Goal: Information Seeking & Learning: Understand process/instructions

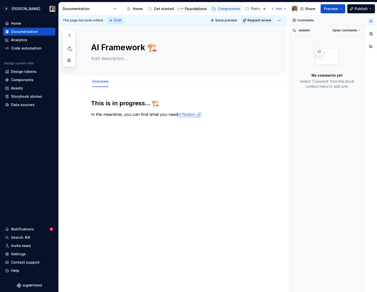
click at [193, 8] on div "Foundations" at bounding box center [196, 8] width 22 height 5
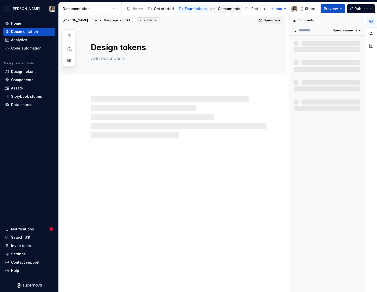
click at [218, 8] on div "Components" at bounding box center [229, 8] width 22 height 5
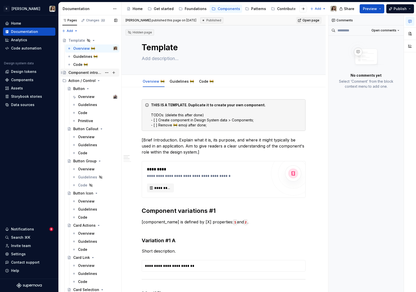
click at [90, 73] on div "Component introduction" at bounding box center [85, 72] width 34 height 5
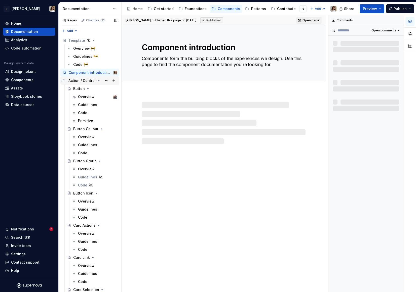
click at [87, 80] on div "Action / Control" at bounding box center [81, 80] width 27 height 5
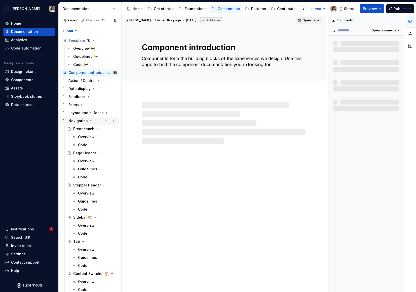
click at [83, 117] on div "Navigation" at bounding box center [89, 121] width 59 height 8
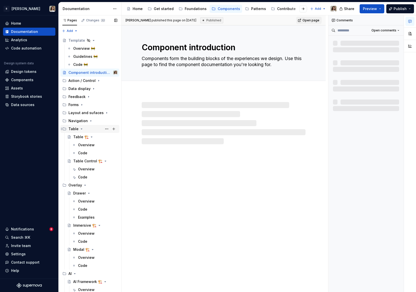
click at [83, 127] on div "Table" at bounding box center [92, 129] width 49 height 7
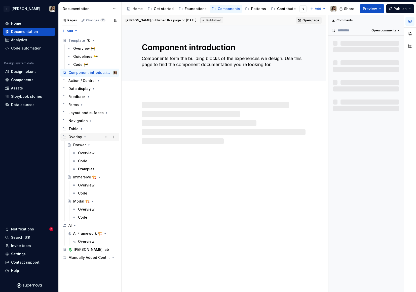
click at [79, 136] on div "Overlay" at bounding box center [75, 137] width 14 height 5
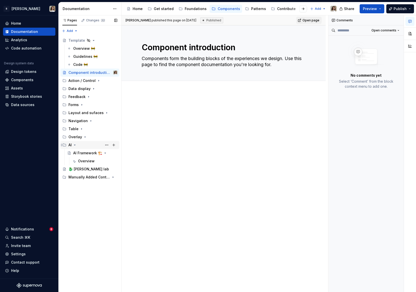
click at [77, 145] on div "AI" at bounding box center [92, 145] width 49 height 7
click at [77, 160] on div "Manually Added Content" at bounding box center [82, 161] width 29 height 5
click at [83, 171] on div "Untitled page" at bounding box center [85, 169] width 24 height 5
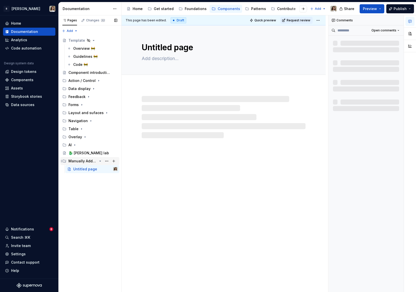
click at [83, 162] on div "Manually Added Content" at bounding box center [82, 161] width 29 height 5
click at [85, 162] on div "Manually Added Content" at bounding box center [82, 161] width 29 height 5
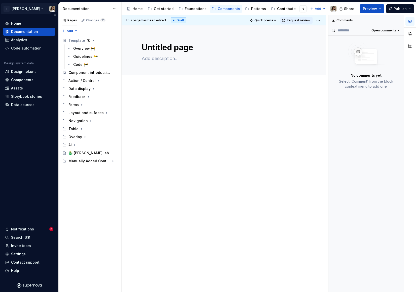
type textarea "*"
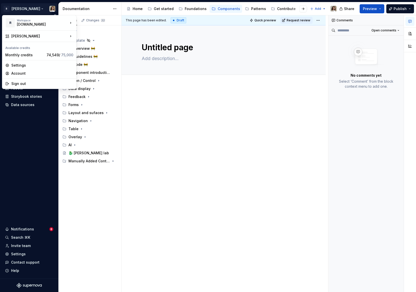
click at [19, 7] on html "R [PERSON_NAME] Home Documentation Analytics Code automation Design system data…" at bounding box center [208, 146] width 416 height 292
click at [52, 39] on div "[PERSON_NAME]" at bounding box center [39, 36] width 72 height 9
drag, startPoint x: 91, startPoint y: 40, endPoint x: 90, endPoint y: 46, distance: 5.8
click at [28, 7] on html "R [PERSON_NAME] Home Documentation Analytics Code automation Design system data…" at bounding box center [208, 146] width 416 height 292
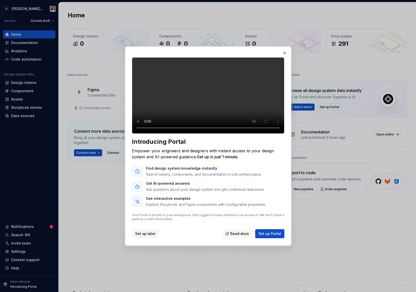
click at [142, 237] on span "Set up later" at bounding box center [145, 233] width 20 height 5
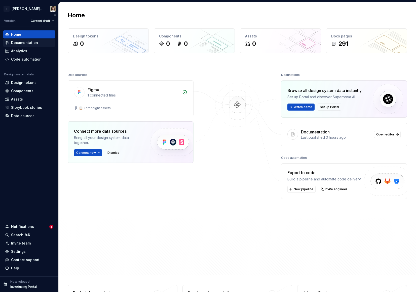
click at [24, 42] on div "Documentation" at bounding box center [24, 42] width 27 height 5
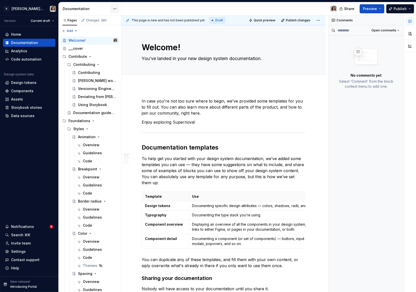
click at [115, 7] on html "R [PERSON_NAME]: Zeroheight import Version Current draft Home Documentation Ana…" at bounding box center [208, 146] width 416 height 292
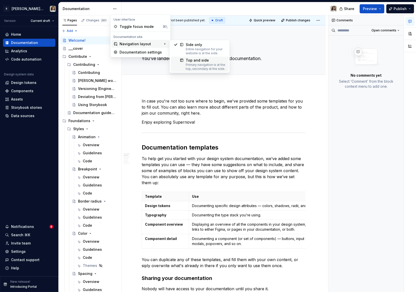
click at [191, 61] on div "Top and side" at bounding box center [206, 60] width 40 height 5
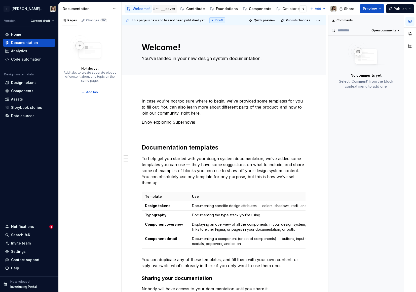
click at [168, 10] on div "___cover" at bounding box center [168, 8] width 14 height 5
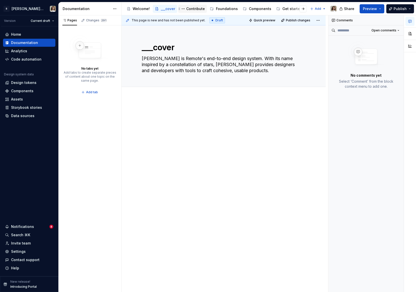
click at [193, 9] on div "Contribute" at bounding box center [195, 8] width 19 height 5
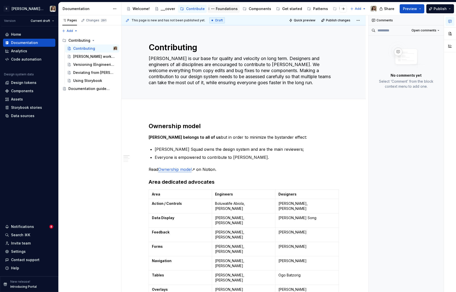
click at [224, 7] on div "Foundations" at bounding box center [227, 8] width 22 height 5
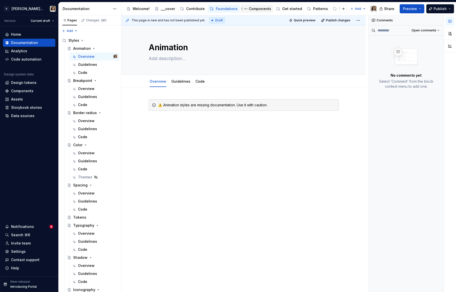
click at [255, 9] on div "Components" at bounding box center [260, 8] width 22 height 5
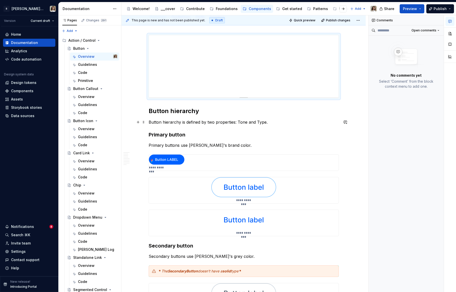
scroll to position [79, 0]
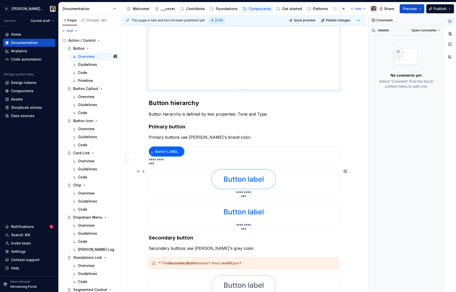
click at [210, 177] on div "**********" at bounding box center [244, 182] width 190 height 26
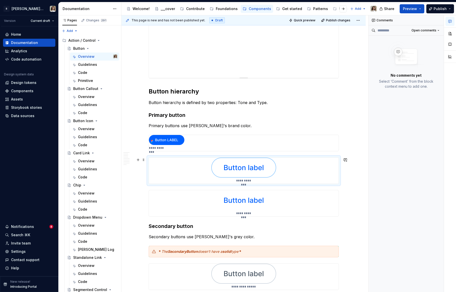
scroll to position [0, 0]
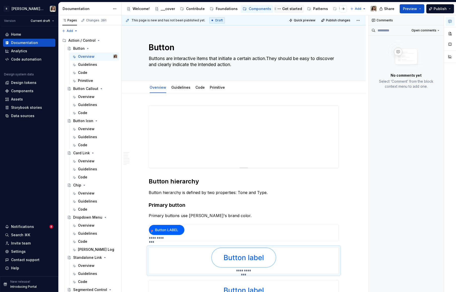
click at [286, 9] on div "Get started" at bounding box center [292, 8] width 20 height 5
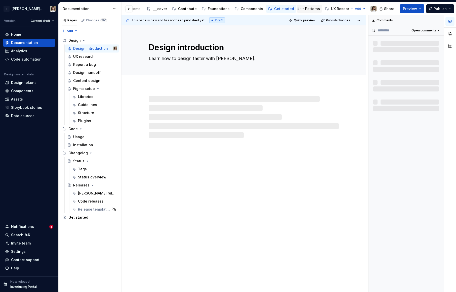
scroll to position [0, 9]
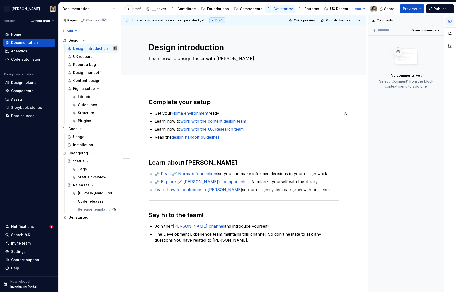
click at [181, 114] on link "Figma environment" at bounding box center [190, 113] width 37 height 5
type textarea "*"
click at [190, 120] on link "work with the content design team" at bounding box center [213, 121] width 66 height 5
click at [189, 127] on link "work with the UX Research team" at bounding box center [211, 129] width 63 height 5
click at [190, 137] on link "design handoff guidelines" at bounding box center [196, 137] width 48 height 5
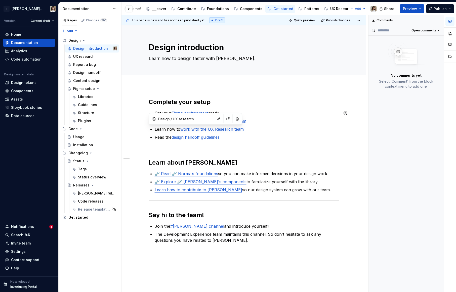
type input "Design / Design handoff"
click at [118, 9] on html "R [PERSON_NAME]: Zeroheight import Version Current draft Home Documentation Ana…" at bounding box center [228, 146] width 456 height 292
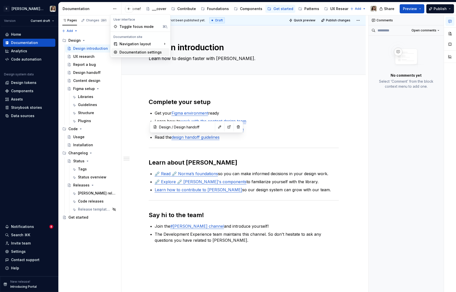
click at [127, 52] on div "Documentation settings" at bounding box center [144, 52] width 48 height 5
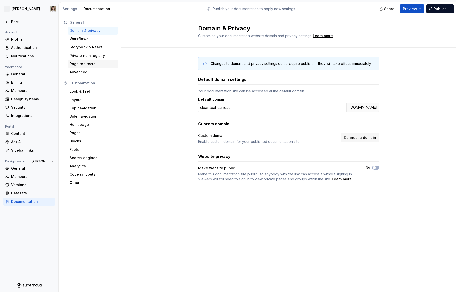
click at [89, 61] on div "Page redirects" at bounding box center [93, 64] width 51 height 8
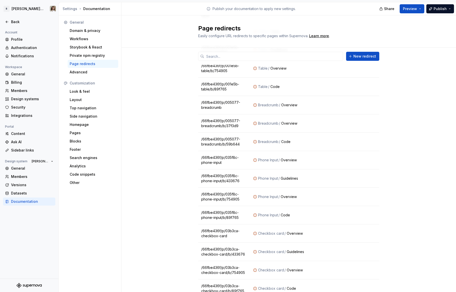
scroll to position [191, 0]
click at [370, 119] on button "button" at bounding box center [372, 119] width 7 height 7
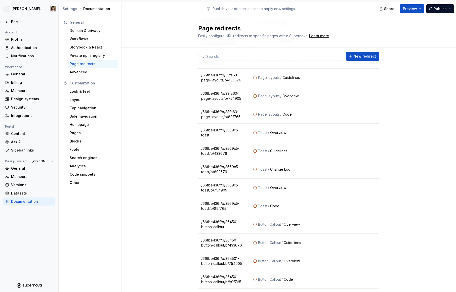
scroll to position [2257, 0]
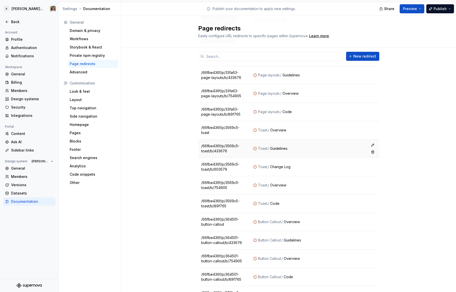
click at [229, 149] on td "/66fbe436f/p/3569c5-toast/b/433676" at bounding box center [224, 149] width 52 height 18
click at [230, 142] on td "/66fbe436f/p/3569c5-toast/b/433676" at bounding box center [224, 149] width 52 height 18
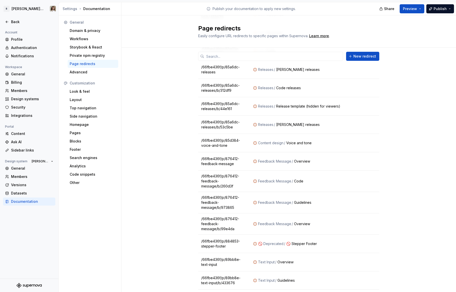
scroll to position [6417, 0]
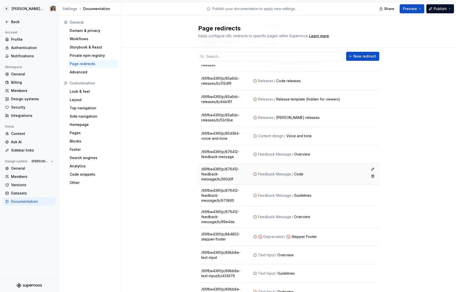
click at [276, 172] on div "Feedback Message" at bounding box center [274, 174] width 33 height 5
click at [226, 164] on td "/66fbe436f/p/876412-feedback-message/b/260d3f" at bounding box center [224, 174] width 52 height 21
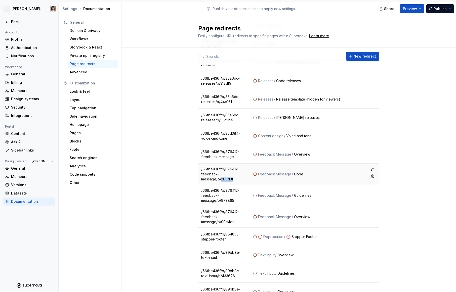
click at [226, 164] on td "/66fbe436f/p/876412-feedback-message/b/260d3f" at bounding box center [224, 174] width 52 height 21
copy tr "/66fbe436f/p/876412-feedback-message/b/260d3f"
click at [372, 166] on button "button" at bounding box center [372, 169] width 7 height 7
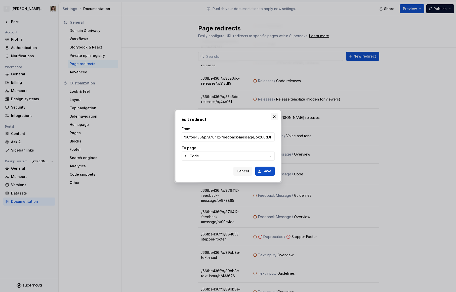
click at [275, 117] on button "button" at bounding box center [274, 116] width 7 height 7
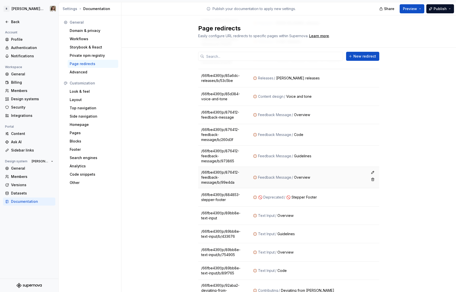
scroll to position [6460, 0]
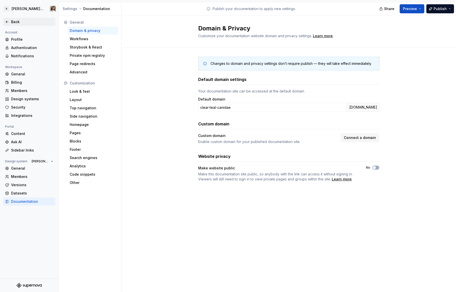
click at [19, 21] on div "Back" at bounding box center [32, 21] width 42 height 5
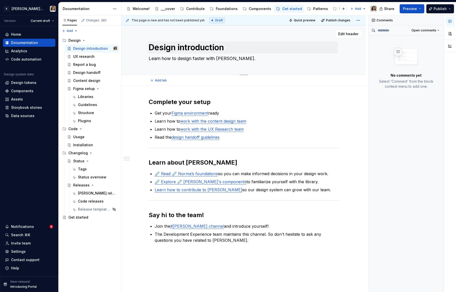
type textarea "*"
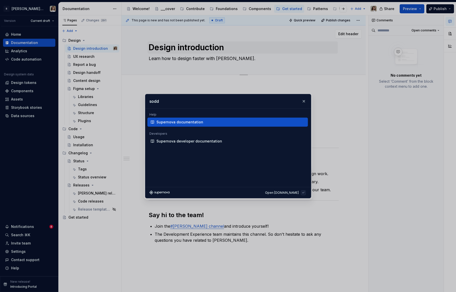
type input "sodda"
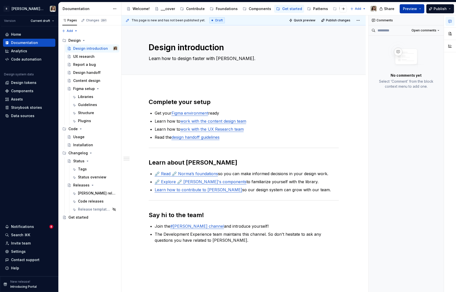
click at [376, 6] on span "Preview" at bounding box center [410, 8] width 14 height 5
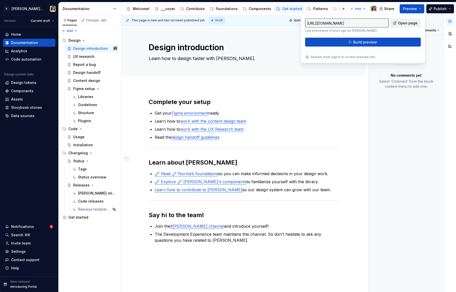
click at [376, 23] on link "Open page" at bounding box center [406, 23] width 30 height 9
type textarea "*"
